Goal: Find specific page/section: Find specific page/section

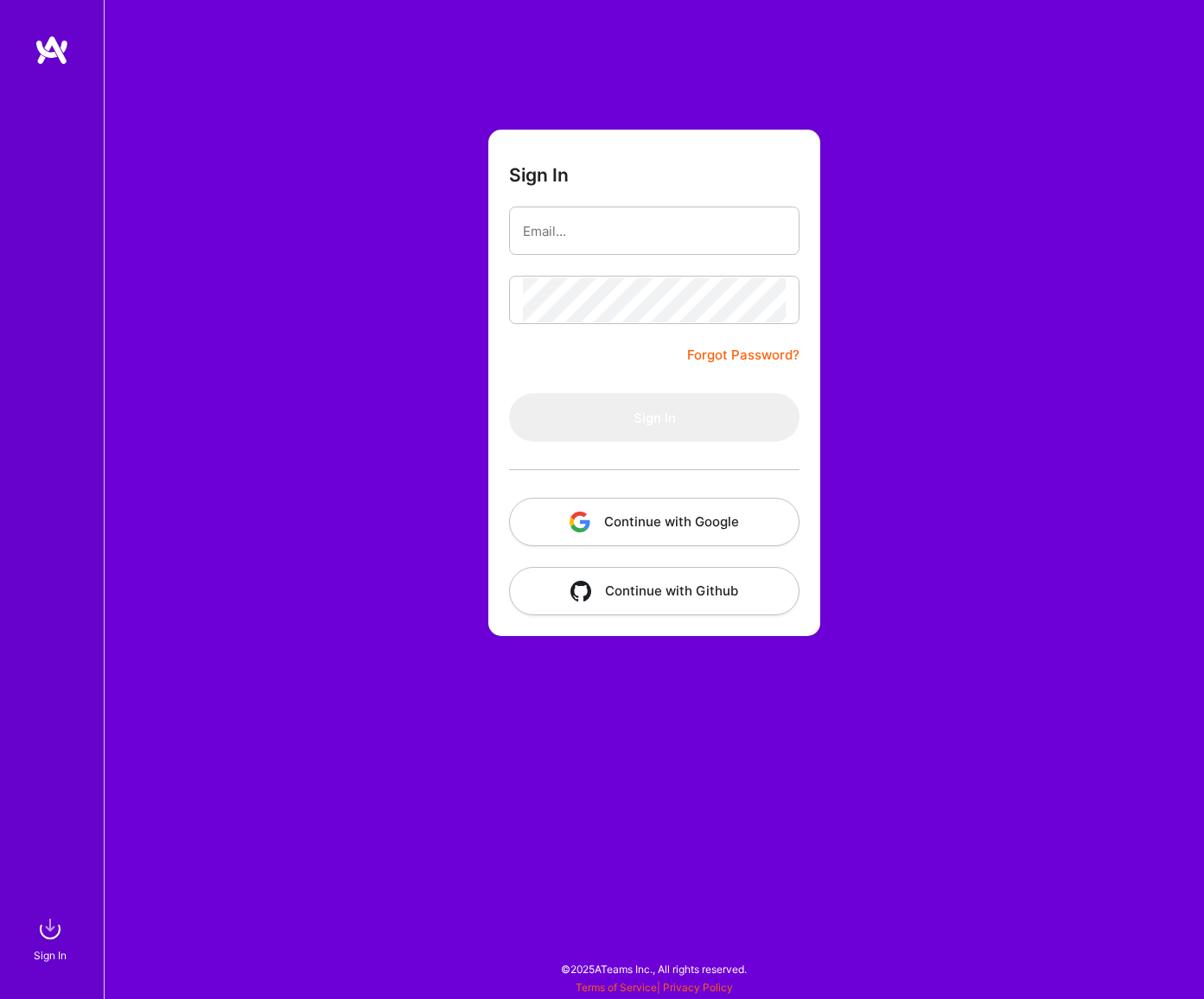
click at [647, 527] on button "Continue with Google" at bounding box center [654, 522] width 290 height 49
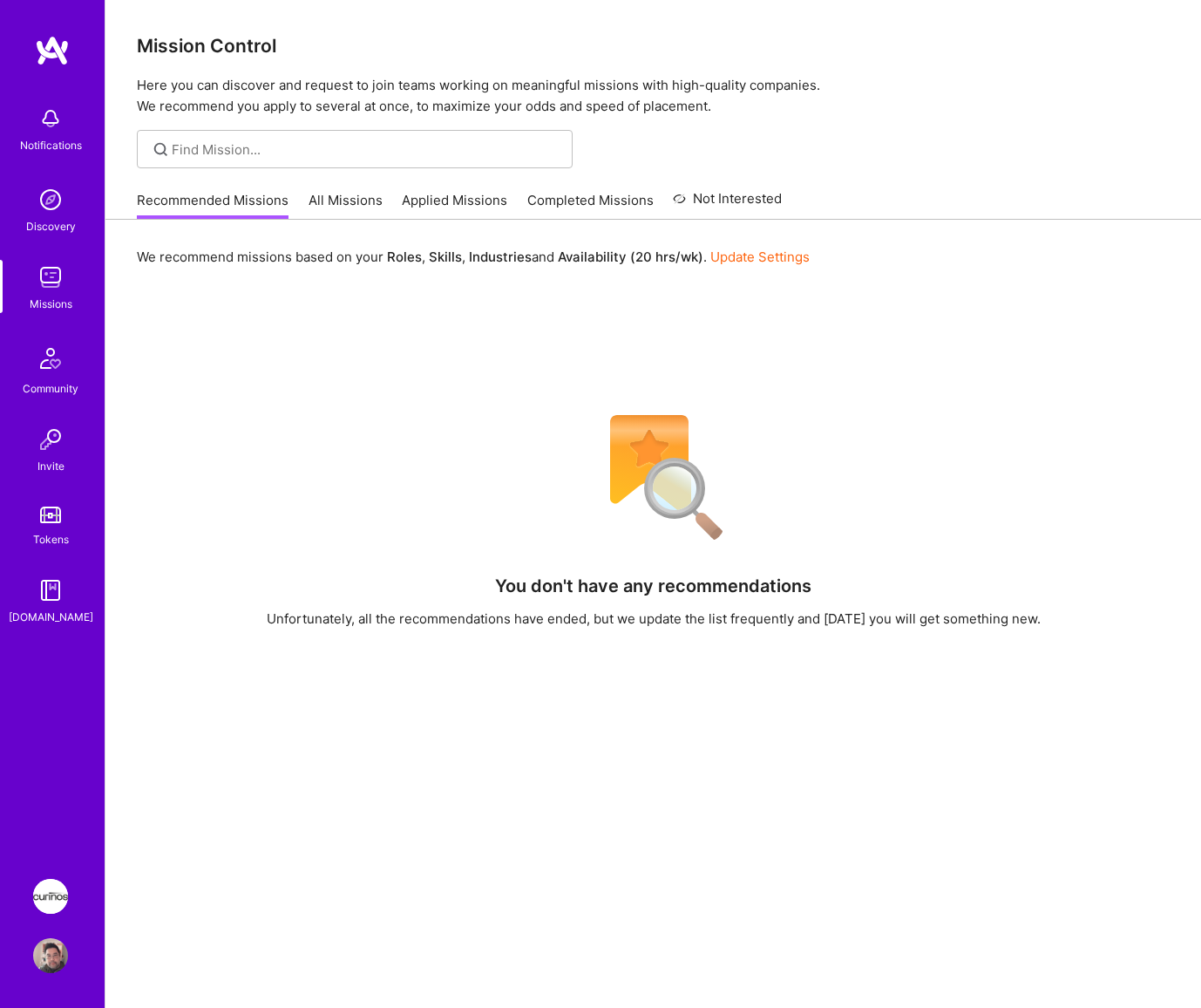
click at [45, 891] on img at bounding box center [50, 896] width 35 height 35
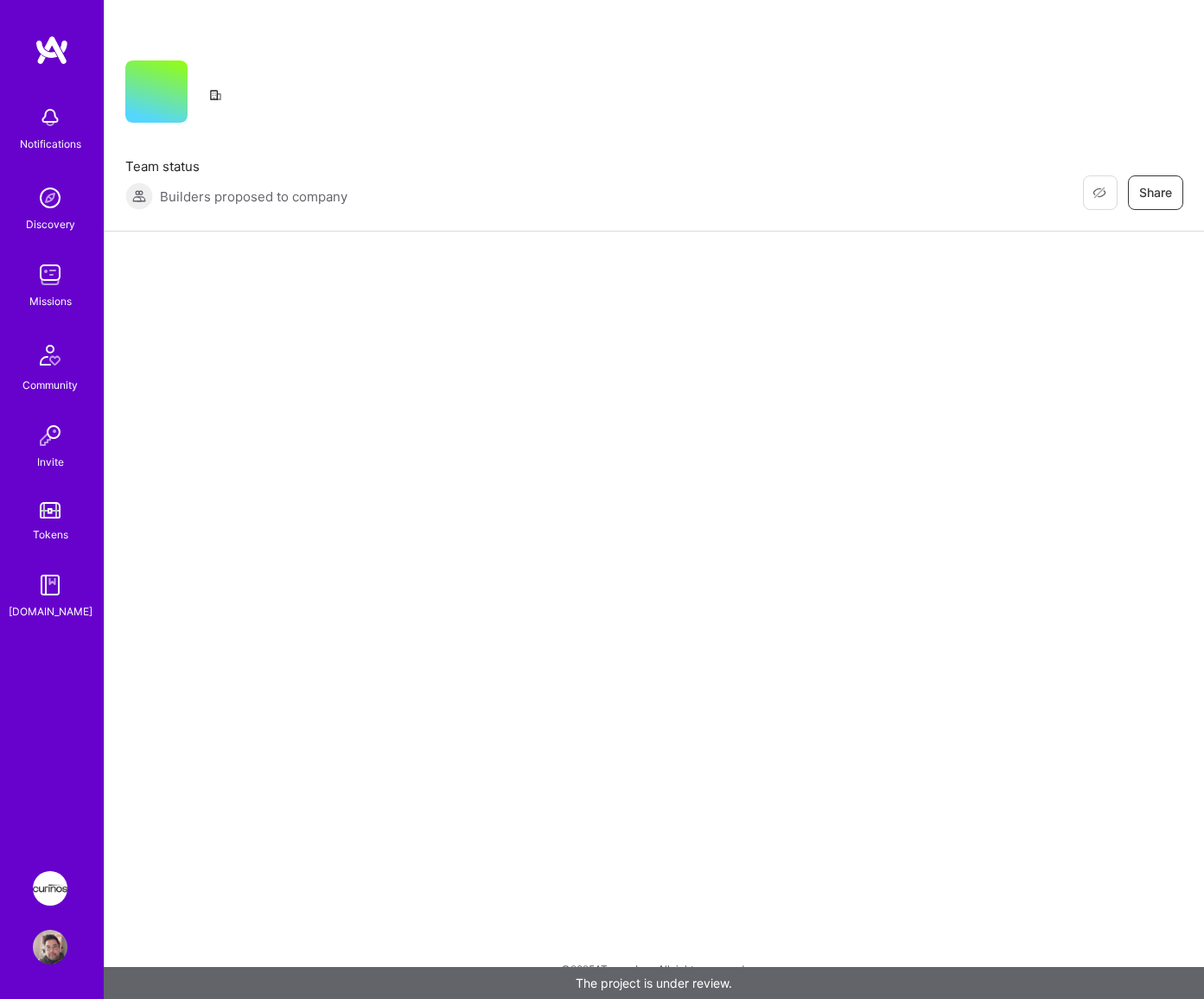
click at [69, 755] on div "Notifications Discovery Missions Community Invite Tokens [DOMAIN_NAME]" at bounding box center [52, 440] width 103 height 812
